Goal: Task Accomplishment & Management: Use online tool/utility

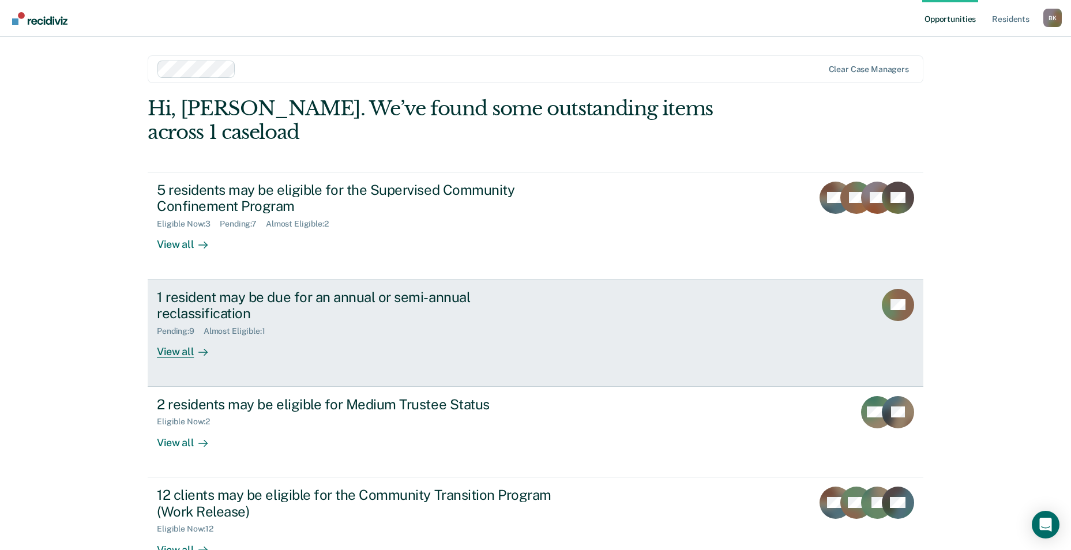
click at [199, 289] on div "1 resident may be due for an annual or semi-annual reclassification" at bounding box center [359, 305] width 405 height 33
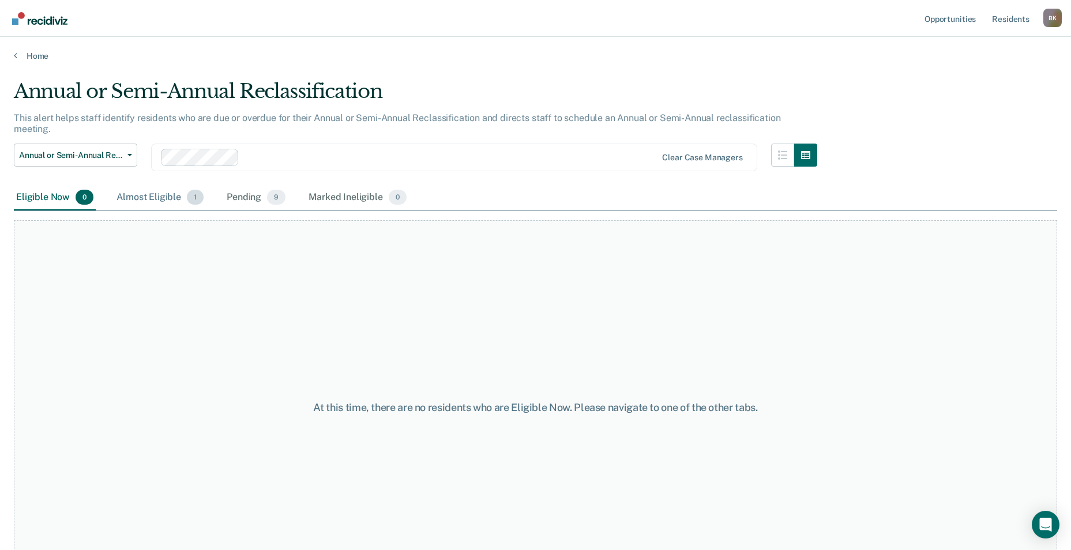
click at [151, 186] on div "Almost Eligible 1" at bounding box center [160, 197] width 92 height 25
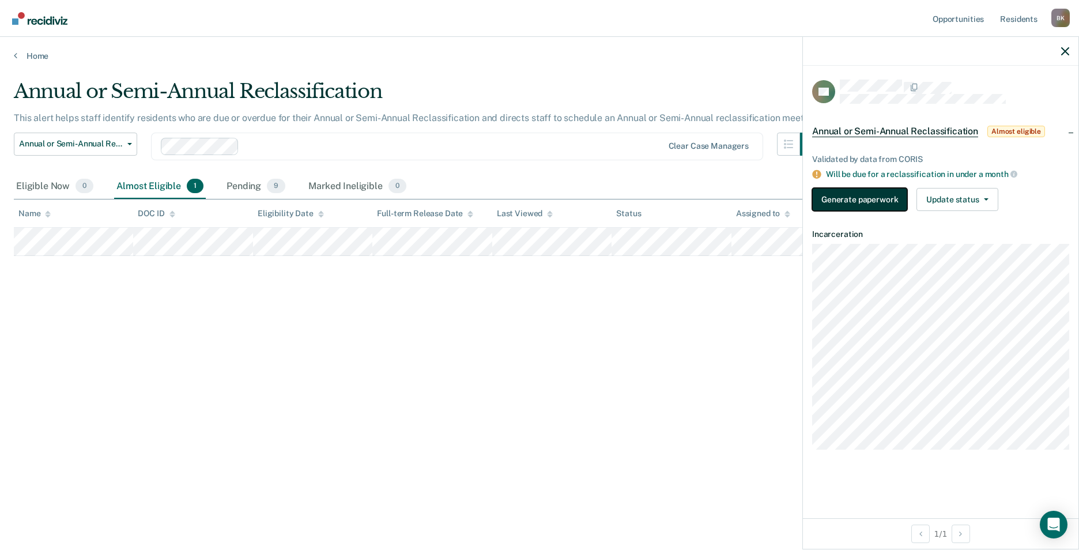
click at [871, 200] on button "Generate paperwork" at bounding box center [859, 199] width 95 height 23
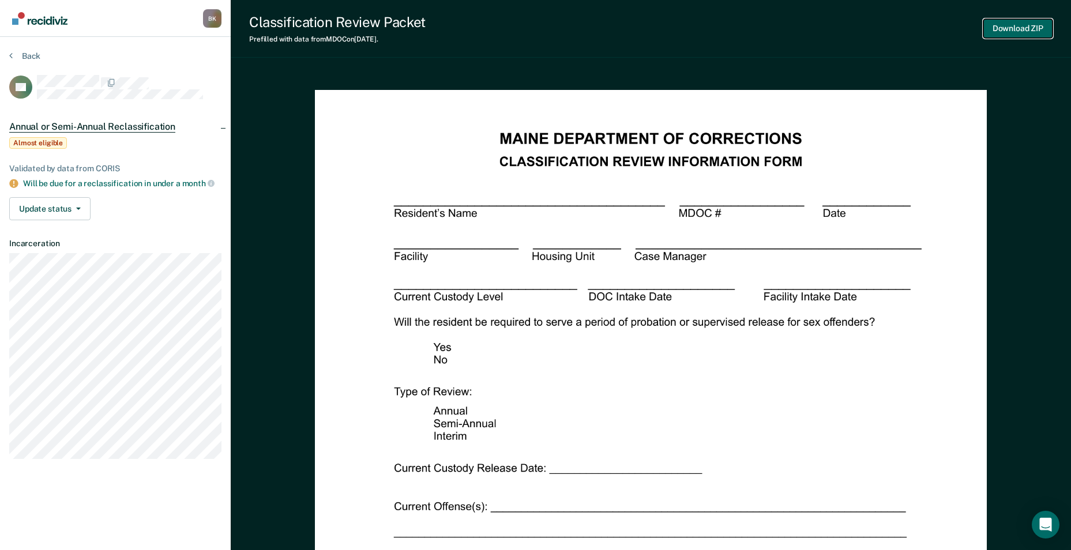
click at [1026, 27] on button "Download ZIP" at bounding box center [1017, 28] width 69 height 19
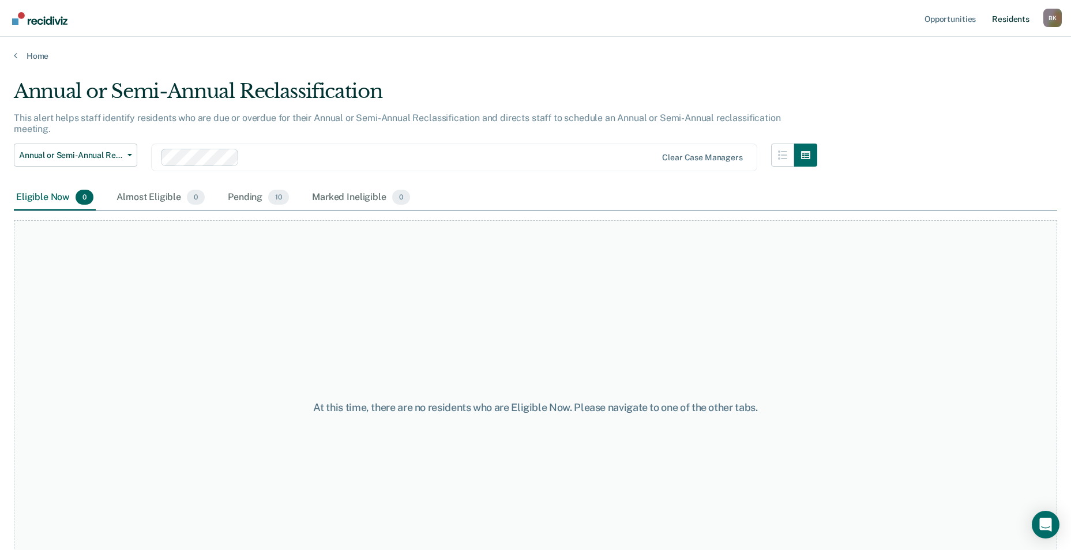
click at [1007, 22] on link "Resident s" at bounding box center [1010, 18] width 42 height 37
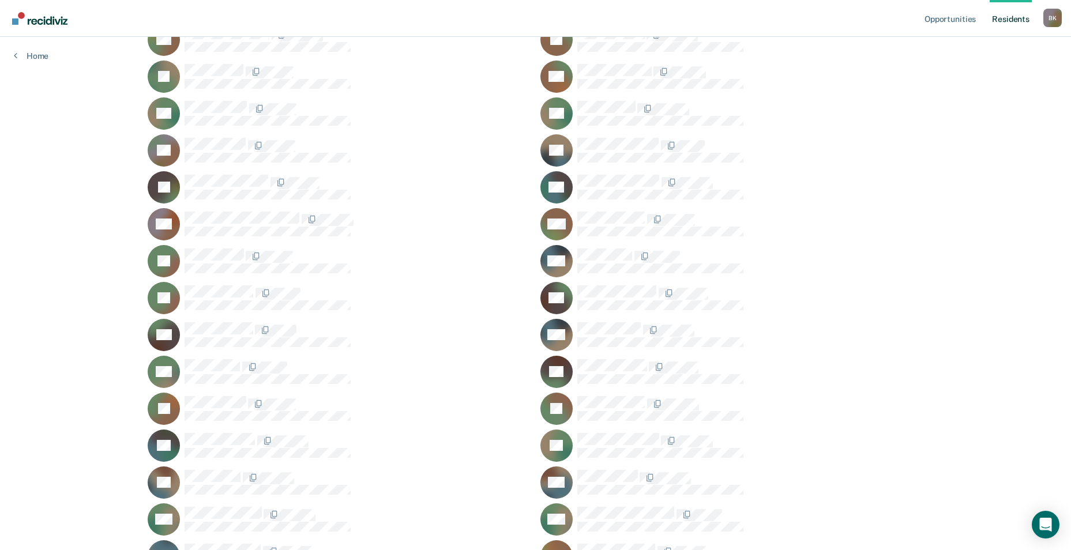
scroll to position [577, 0]
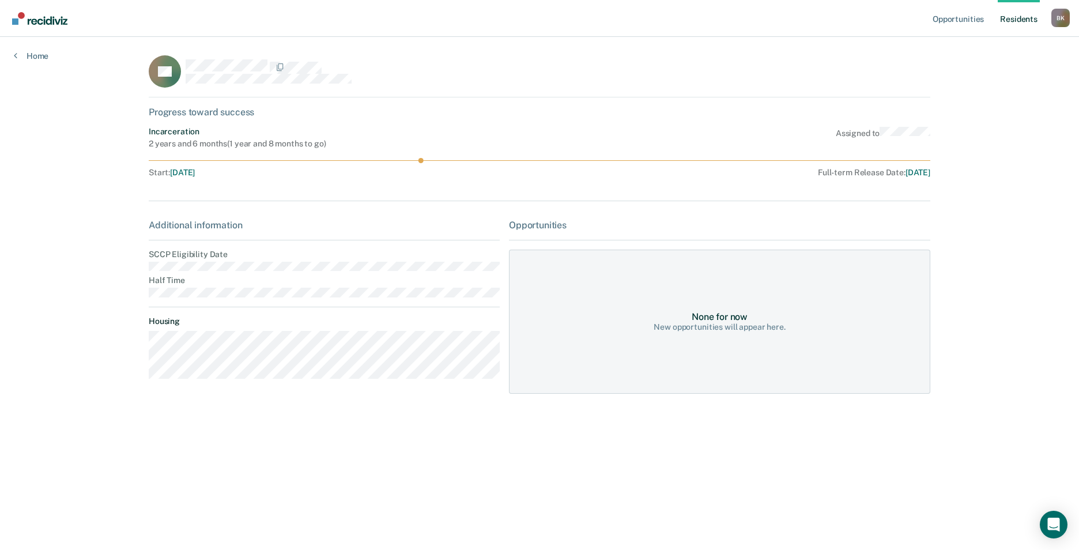
click at [682, 325] on div "New opportunities will appear here." at bounding box center [719, 327] width 131 height 10
click at [138, 404] on main "RL Progress toward success Incarceration 2 years and 6 months ( 1 year and 8 mo…" at bounding box center [540, 280] width 810 height 486
click at [947, 14] on link "Opportunities" at bounding box center [959, 18] width 56 height 37
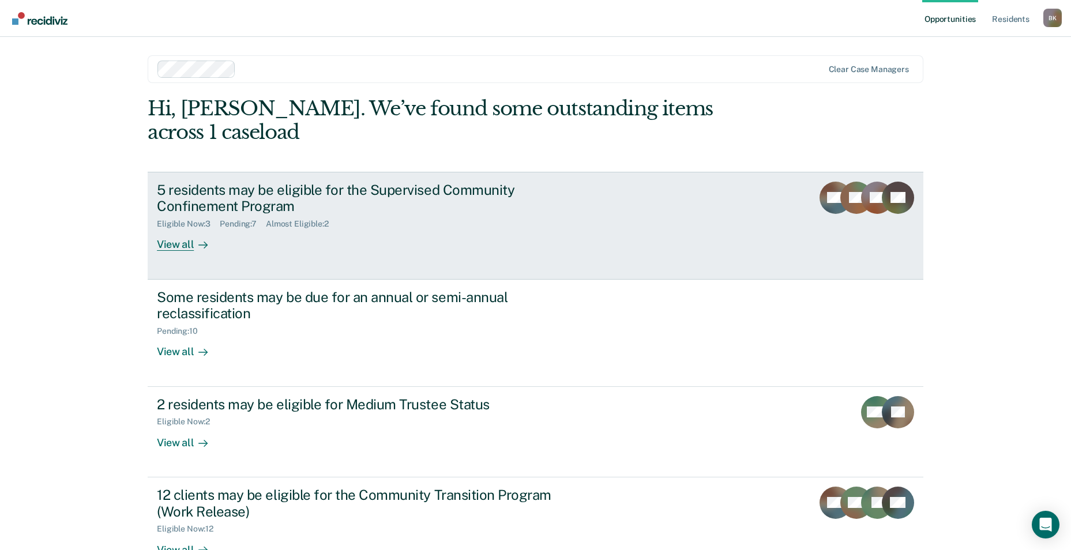
click at [199, 182] on div "5 residents may be eligible for the Supervised Community Confinement Program" at bounding box center [359, 198] width 405 height 33
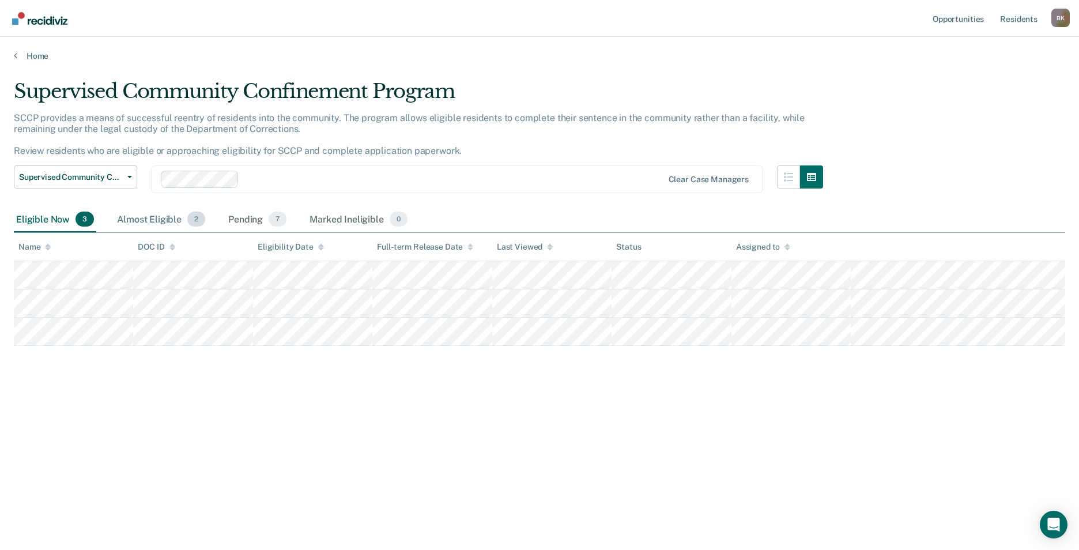
click at [146, 223] on div "Almost Eligible 2" at bounding box center [161, 219] width 93 height 25
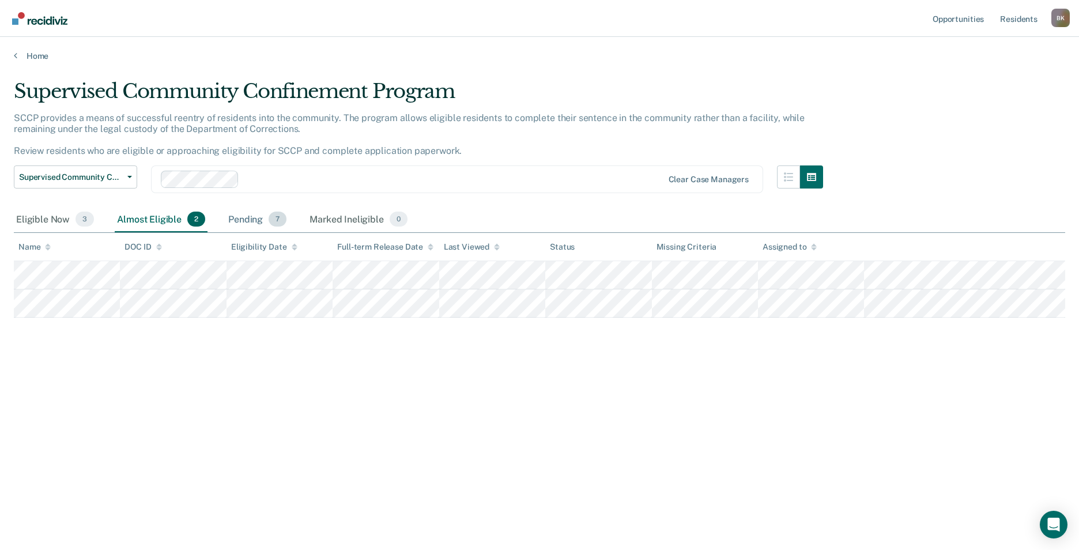
click at [235, 219] on div "Pending 7" at bounding box center [257, 219] width 63 height 25
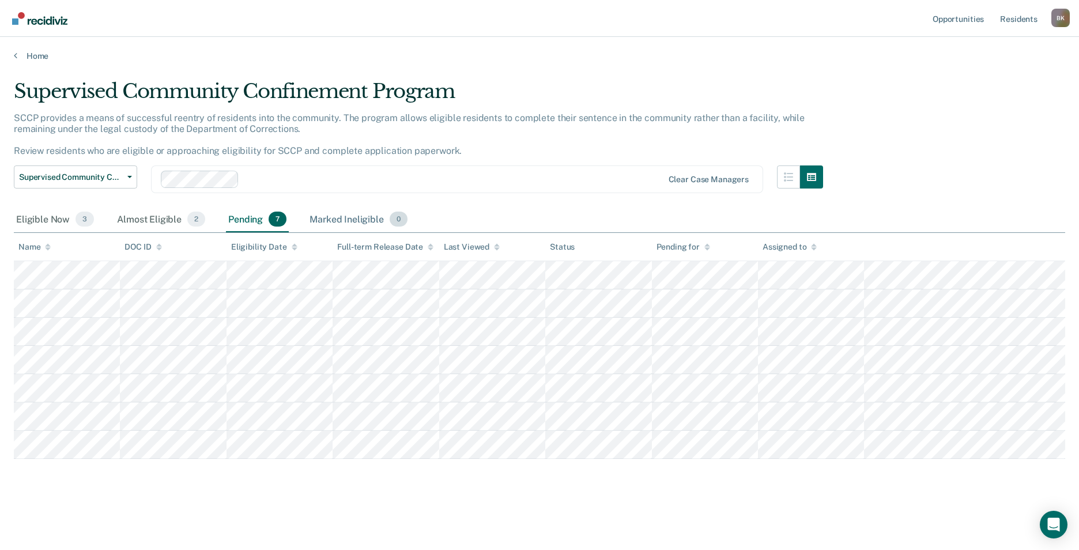
click at [337, 220] on div "Marked Ineligible 0" at bounding box center [358, 219] width 103 height 25
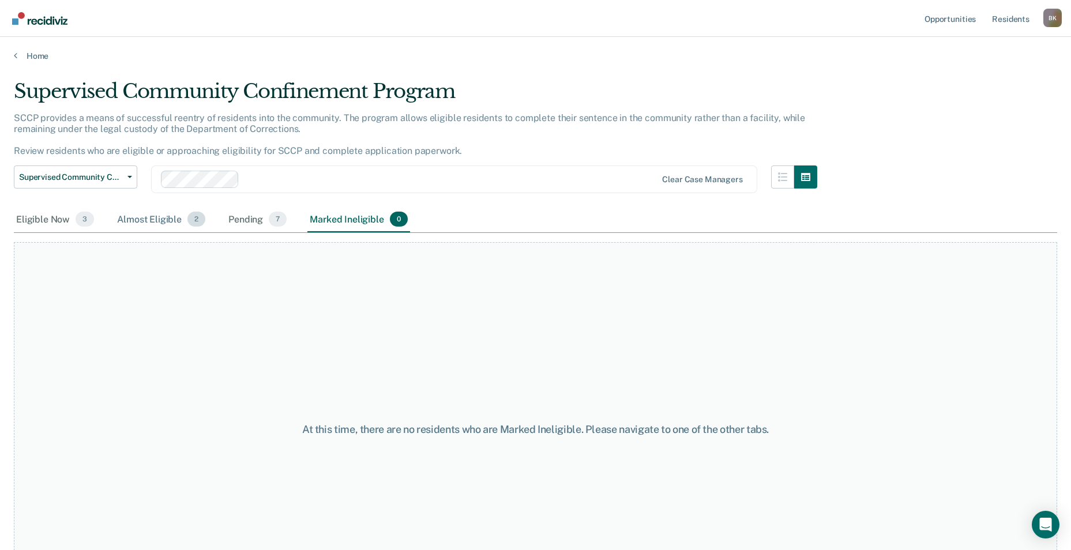
click at [125, 222] on div "Almost Eligible 2" at bounding box center [161, 219] width 93 height 25
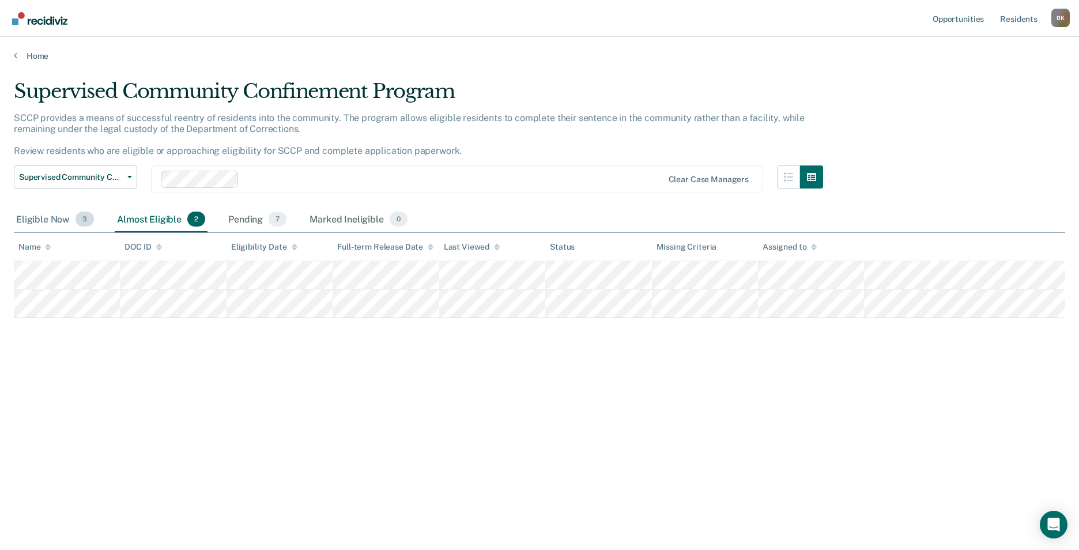
click at [42, 222] on div "Eligible Now 3" at bounding box center [55, 219] width 82 height 25
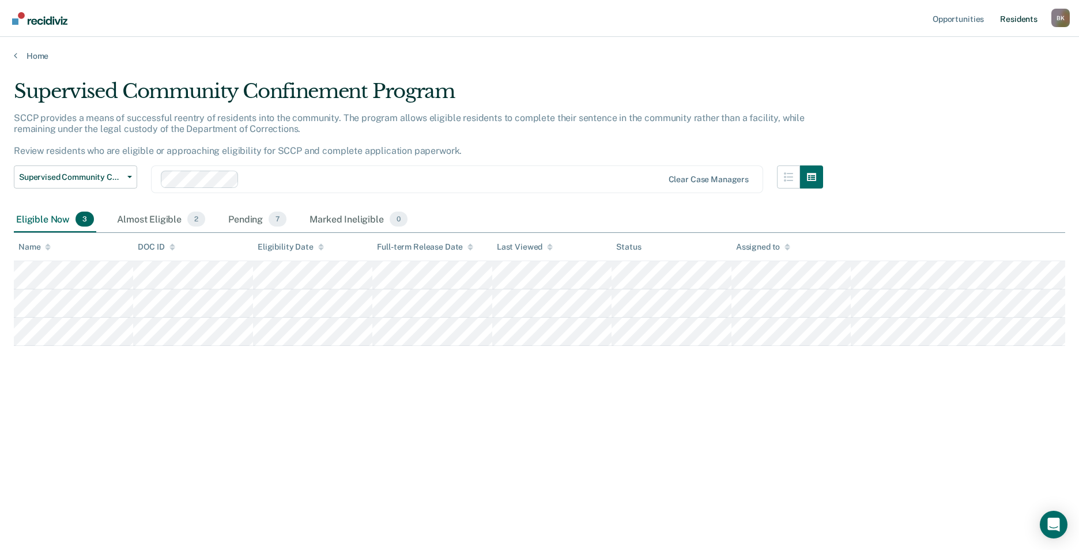
click at [1008, 20] on link "Resident s" at bounding box center [1019, 18] width 42 height 37
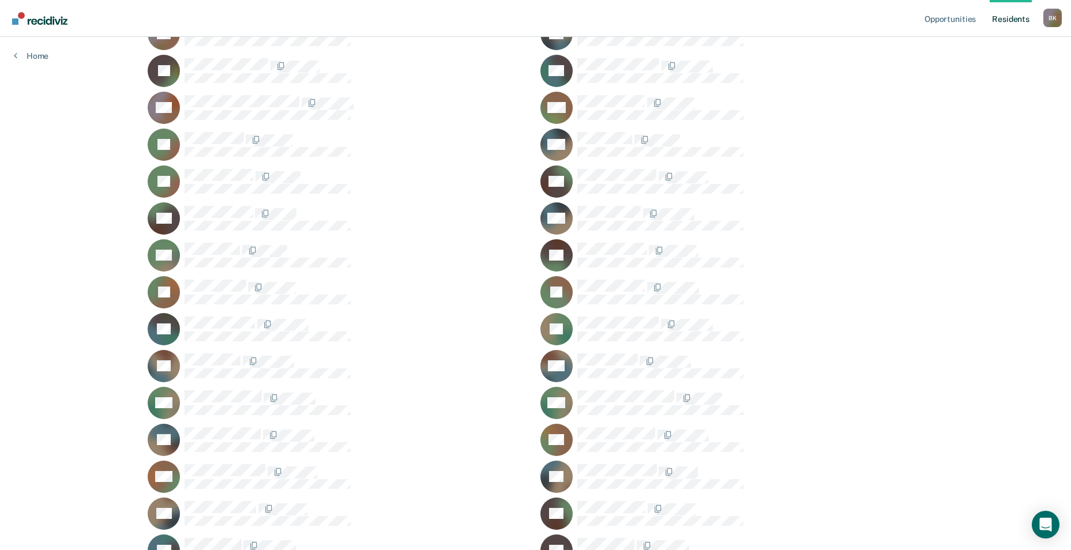
scroll to position [692, 0]
